Goal: Information Seeking & Learning: Learn about a topic

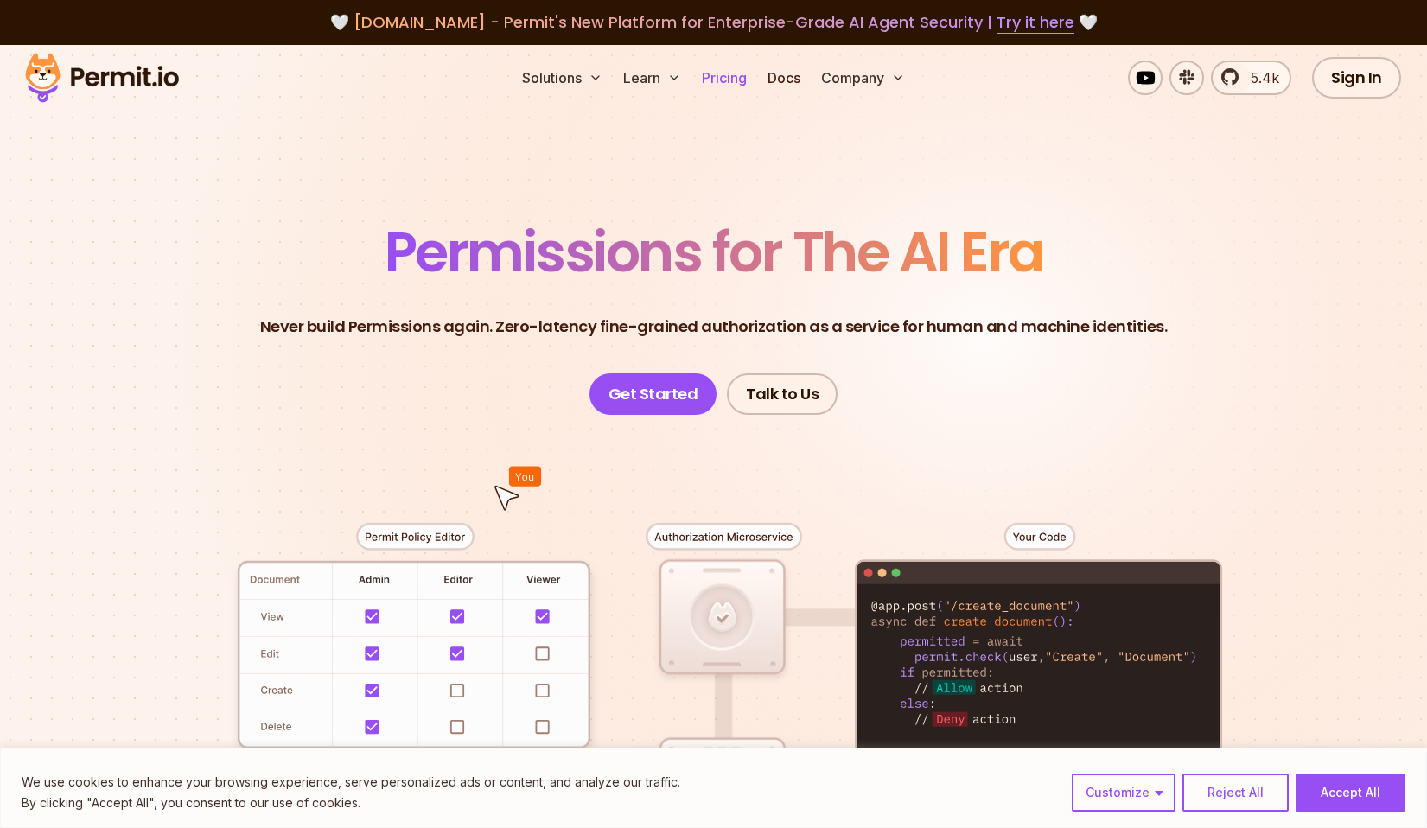
click at [713, 84] on link "Pricing" at bounding box center [724, 77] width 59 height 35
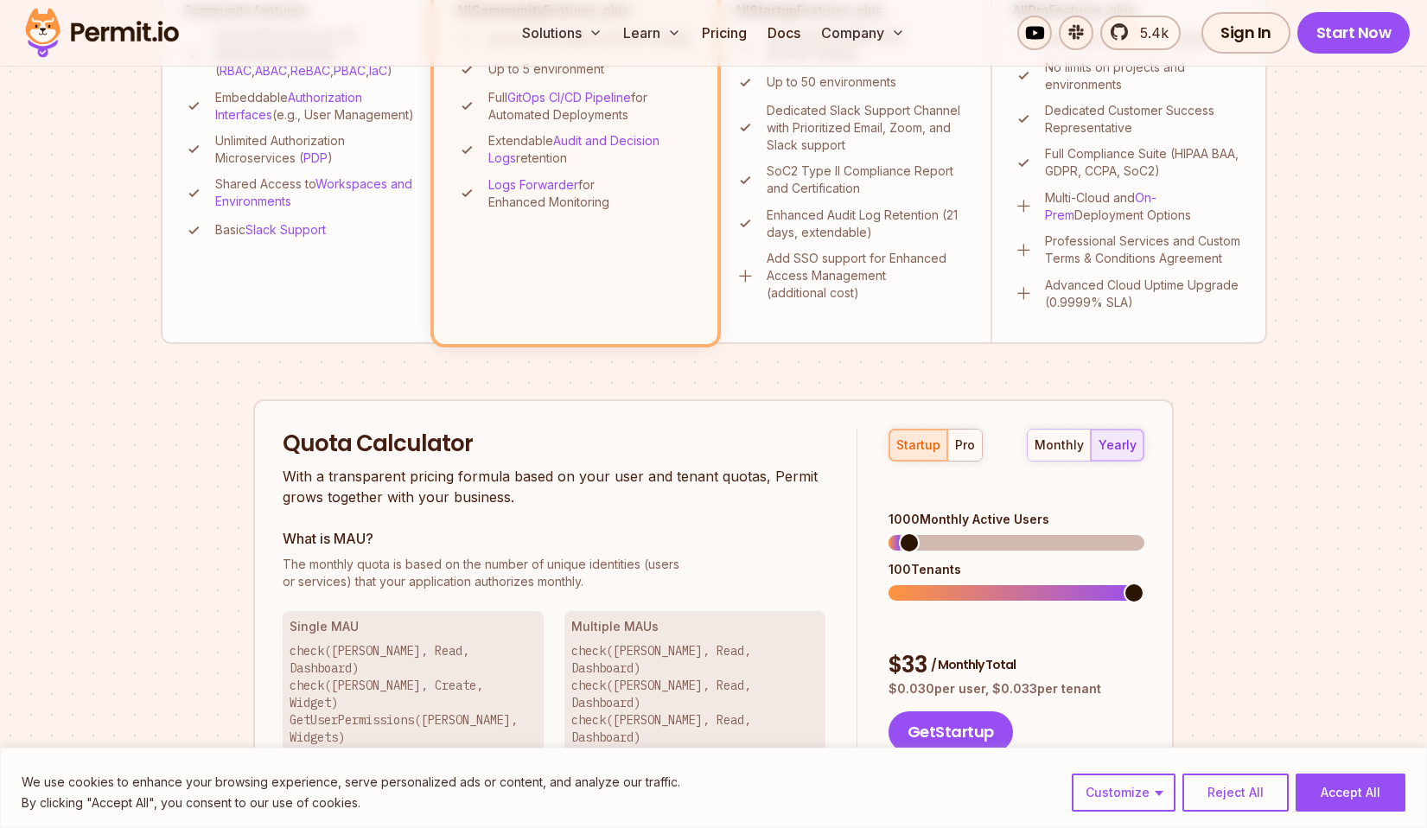
scroll to position [806, 0]
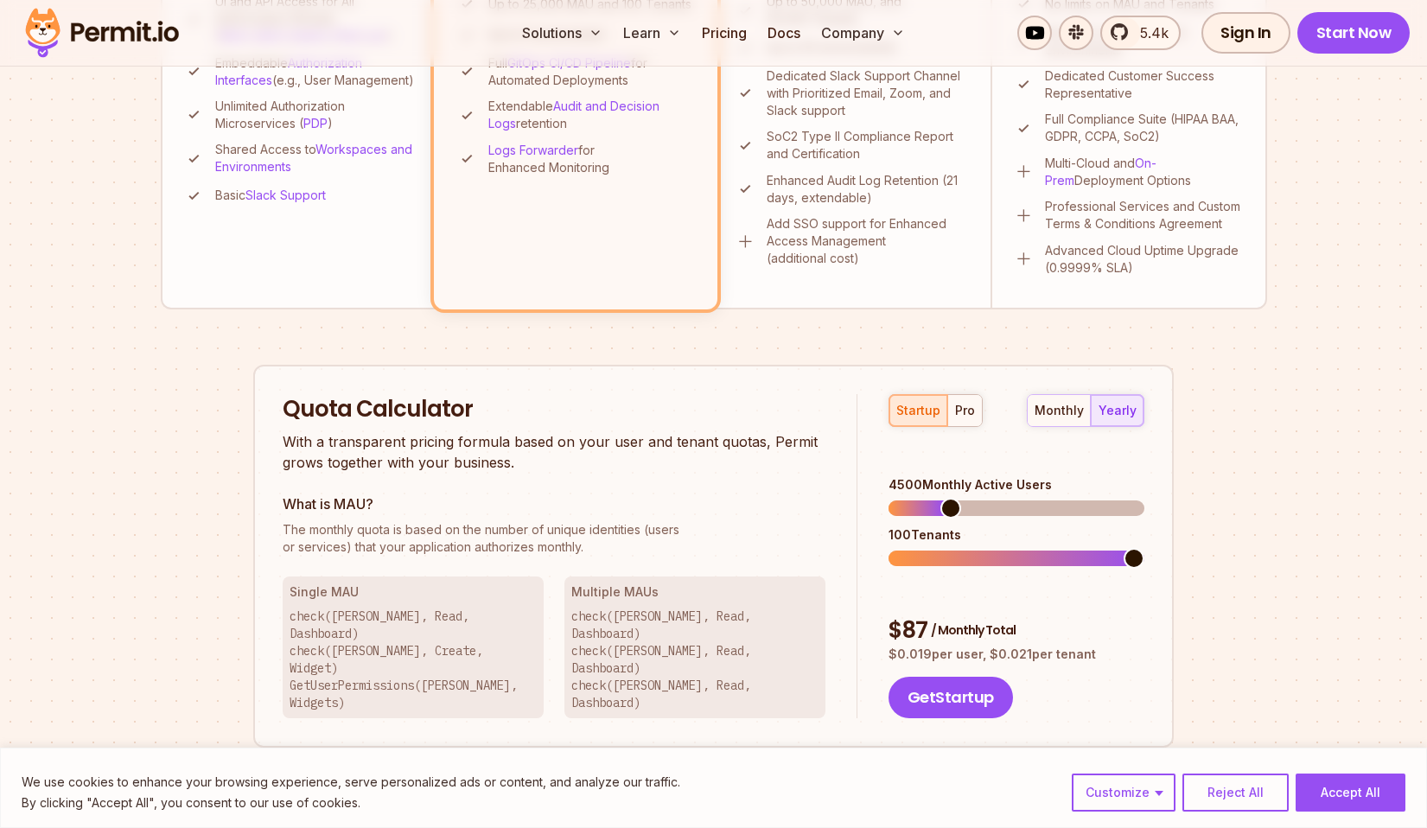
click at [945, 500] on span at bounding box center [1016, 508] width 256 height 16
click at [973, 550] on span at bounding box center [1016, 558] width 256 height 16
click at [955, 411] on div "pro" at bounding box center [965, 410] width 20 height 17
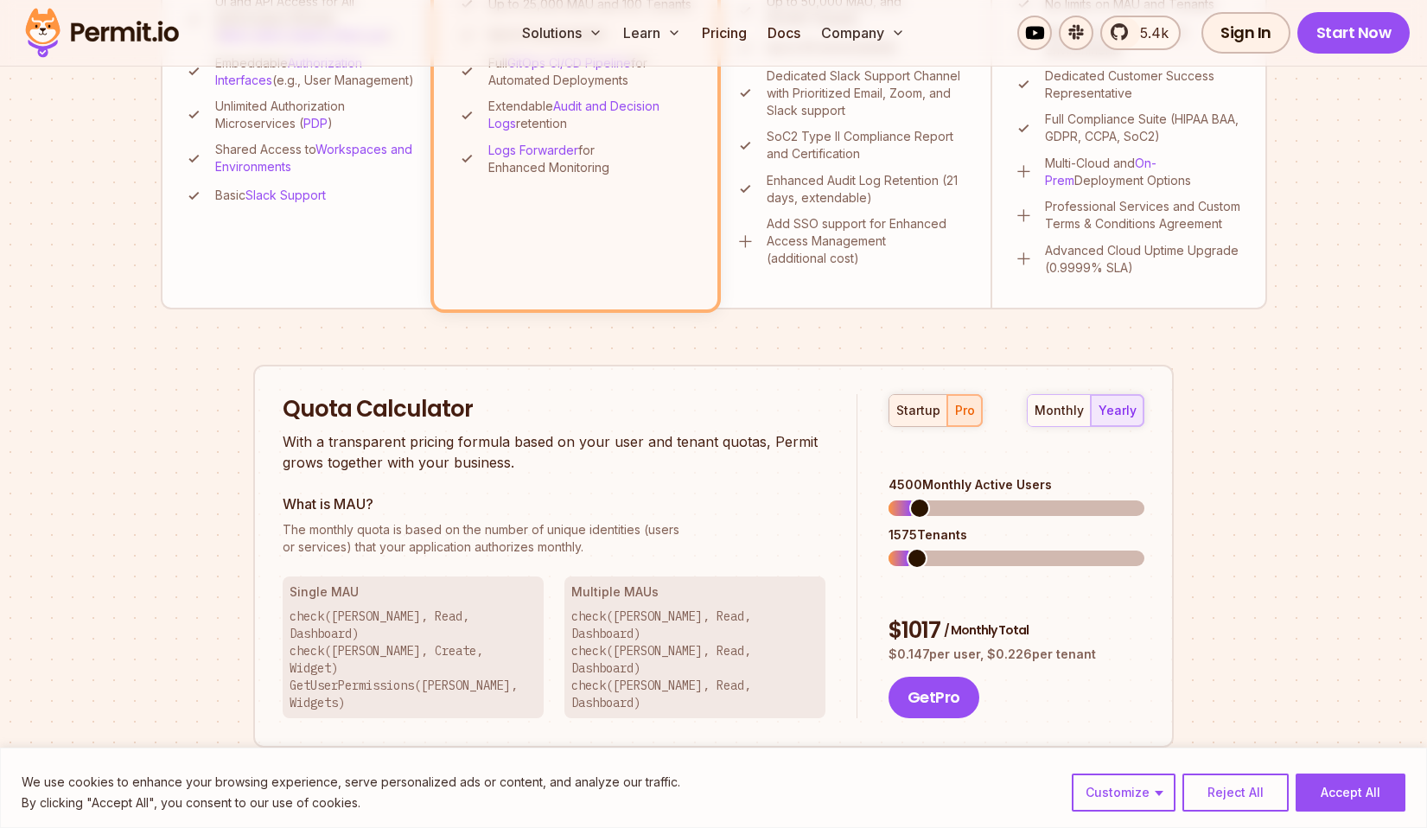
click at [910, 406] on div "startup" at bounding box center [918, 410] width 44 height 17
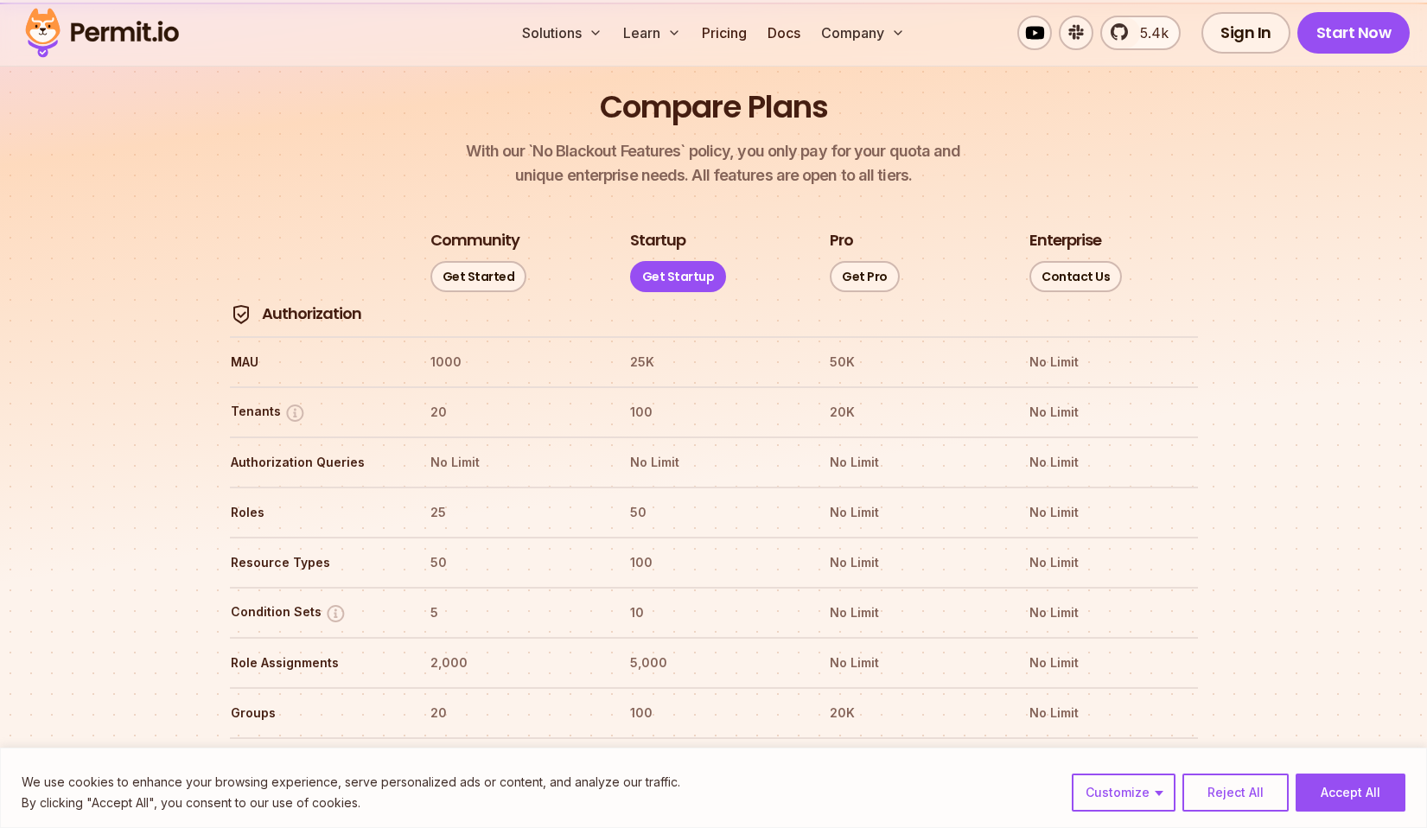
scroll to position [2038, 0]
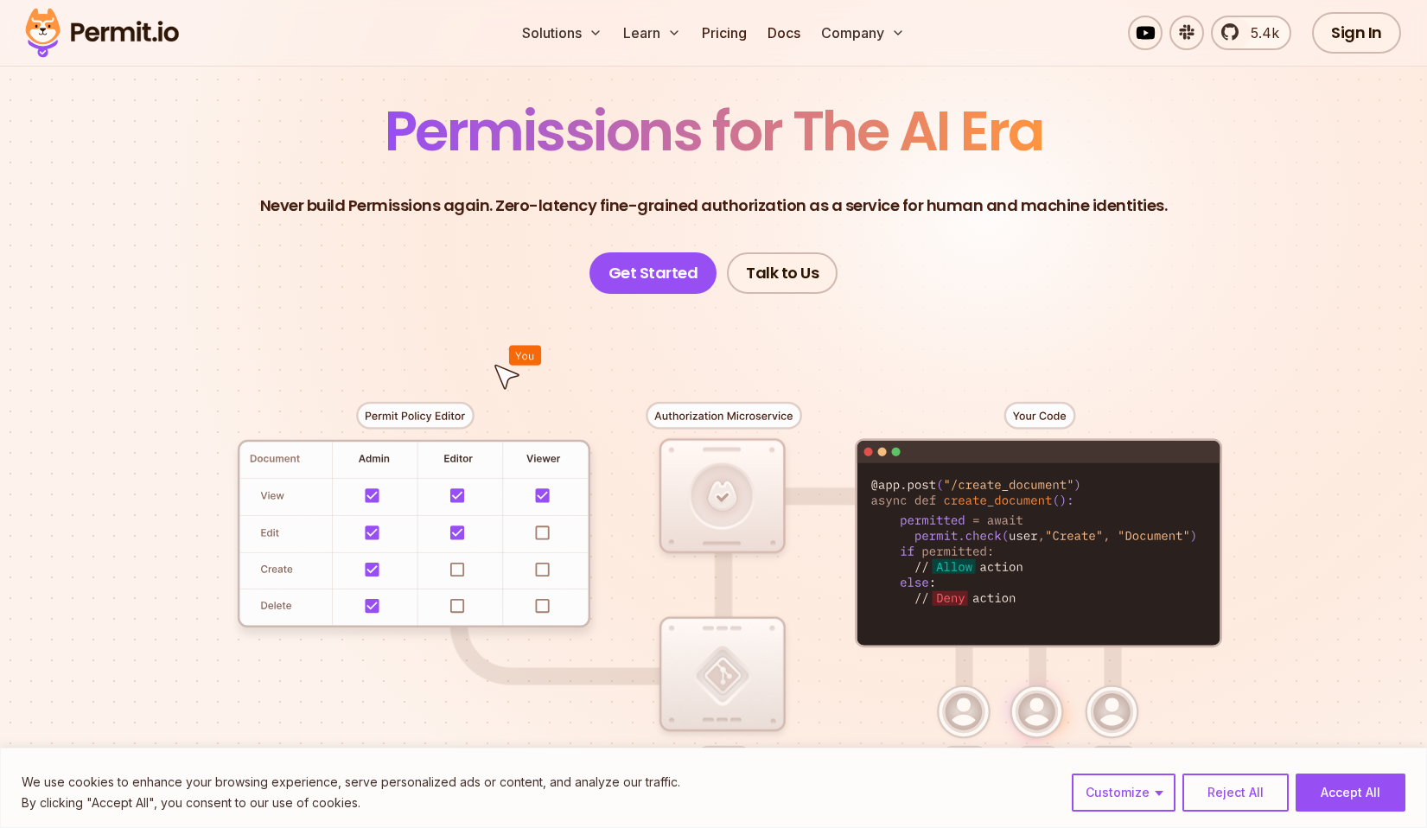
scroll to position [75, 0]
